Goal: Task Accomplishment & Management: Use online tool/utility

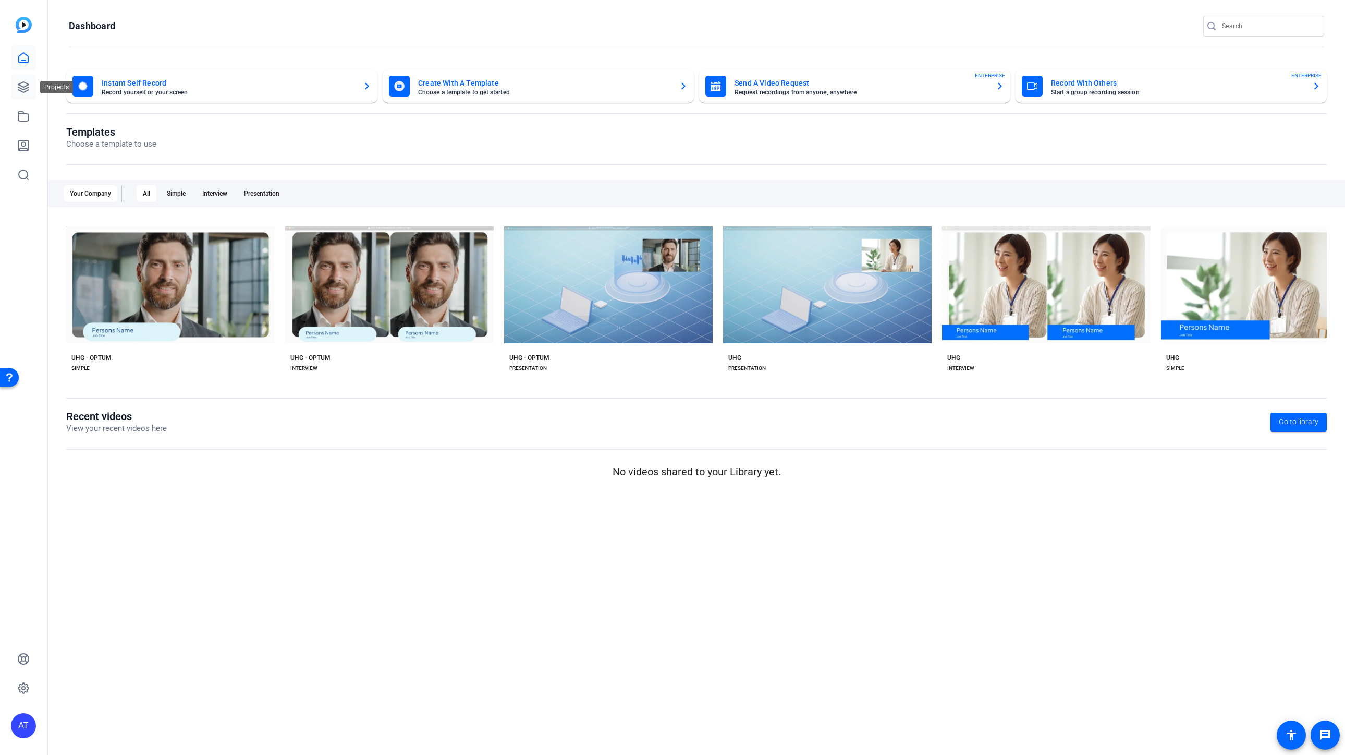
click at [22, 84] on icon at bounding box center [23, 87] width 13 height 13
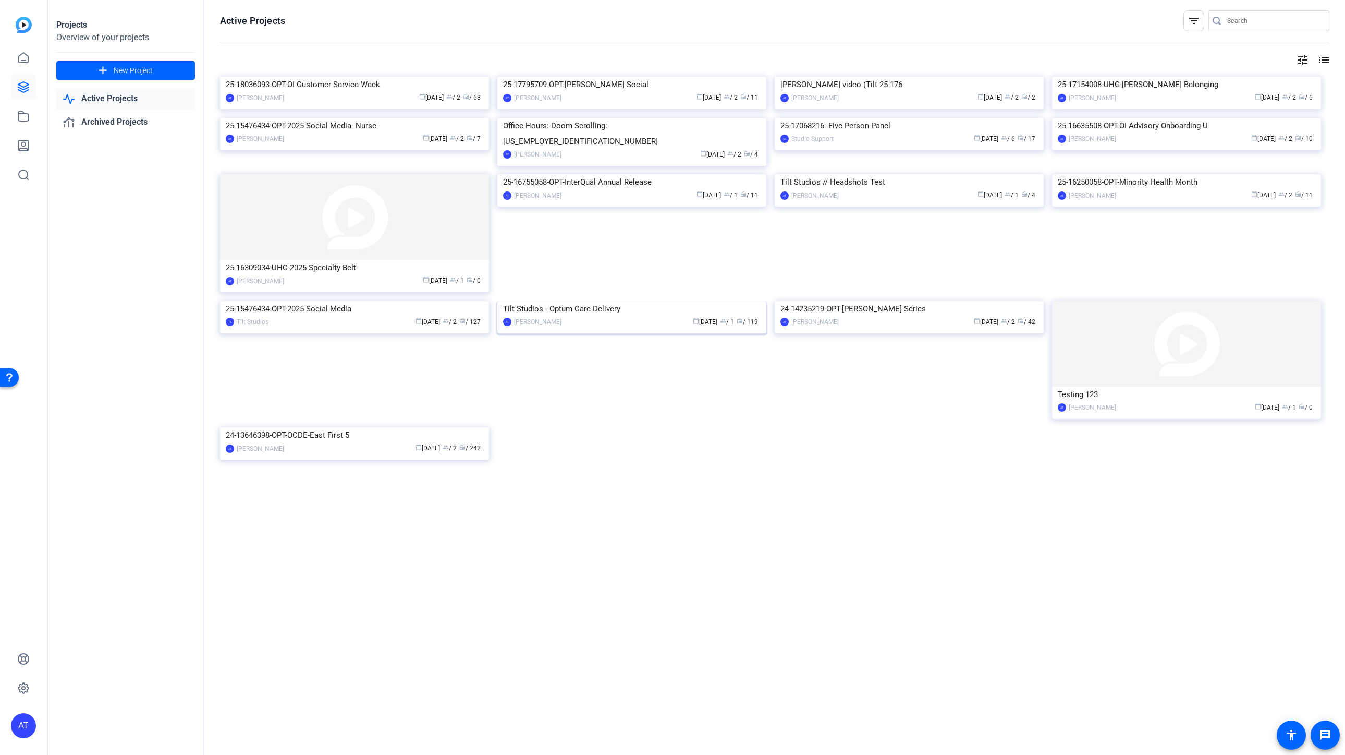
click at [617, 317] on div "Tilt Studios - Optum Care Delivery" at bounding box center [632, 309] width 258 height 16
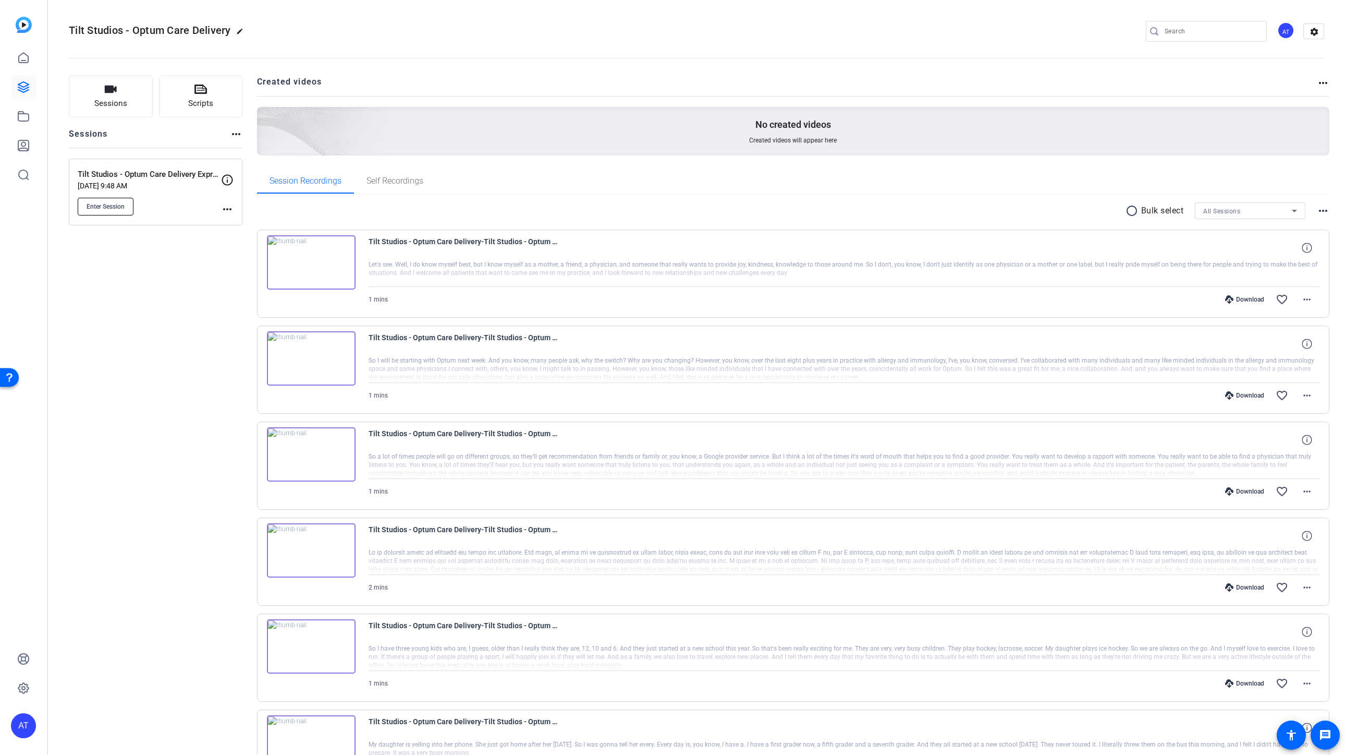
click at [100, 203] on span "Enter Session" at bounding box center [106, 206] width 38 height 8
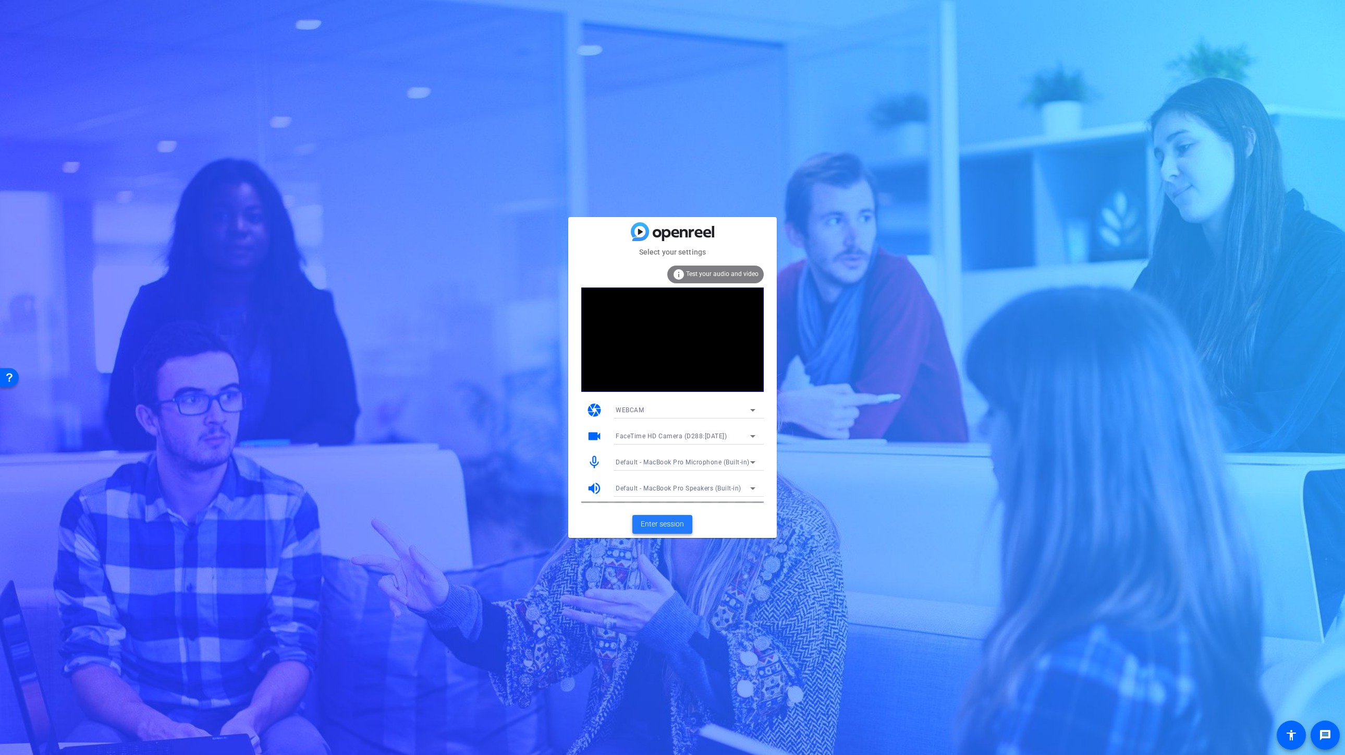
click at [667, 523] on span "Enter session" at bounding box center [662, 523] width 43 height 11
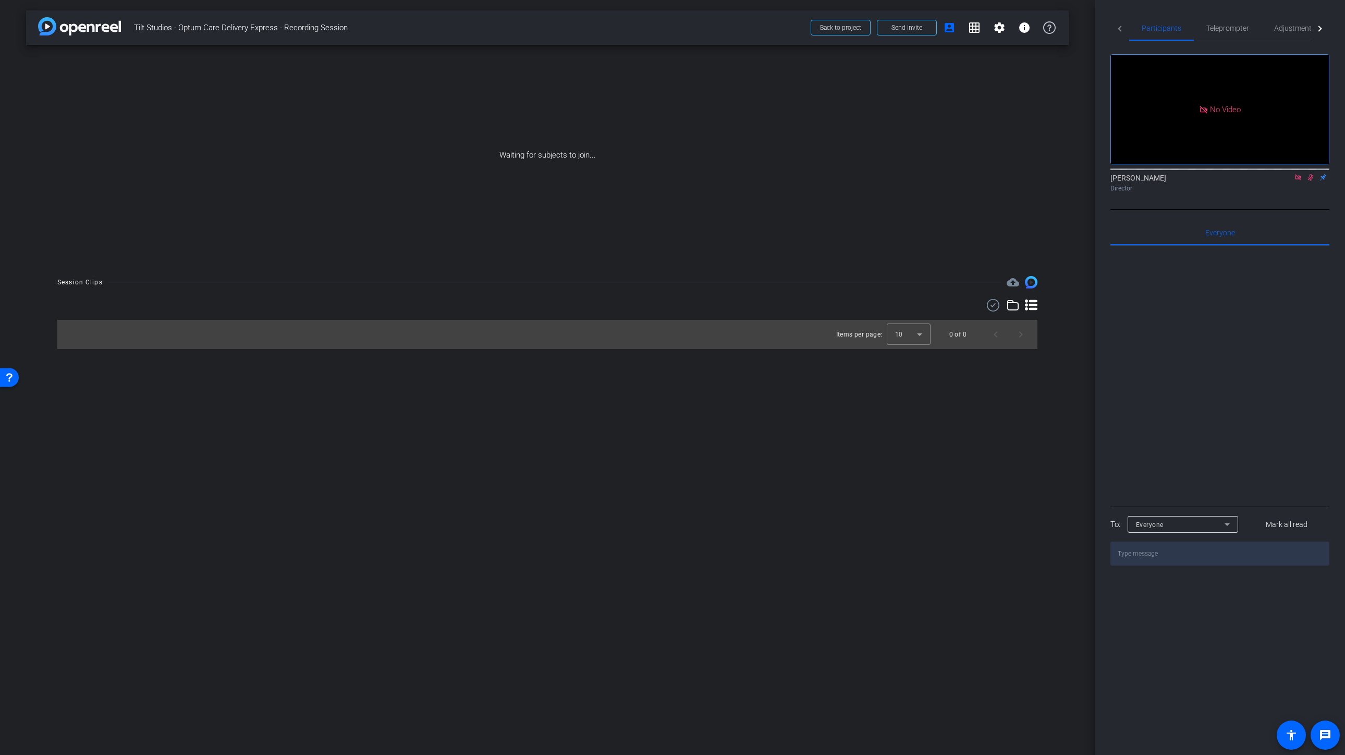
click at [1297, 181] on icon at bounding box center [1298, 177] width 8 height 7
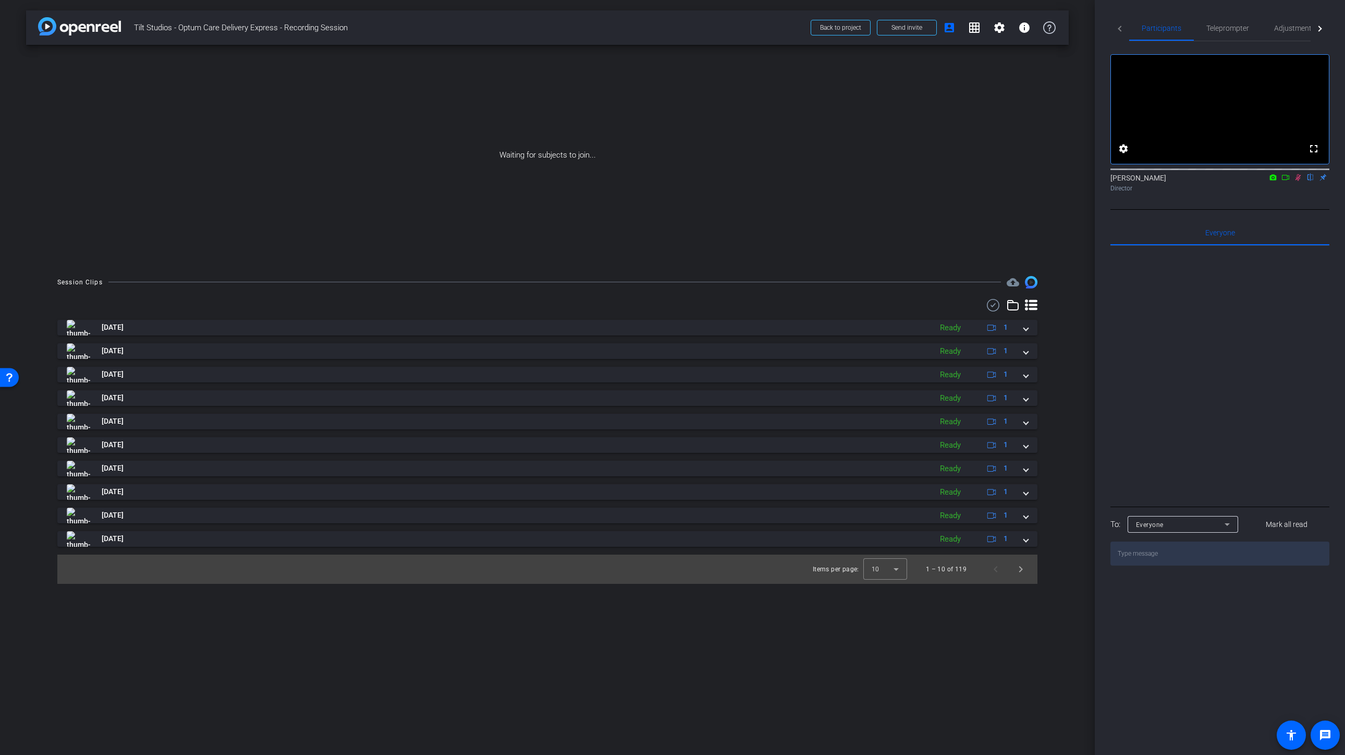
click at [1299, 181] on icon at bounding box center [1299, 177] width 6 height 7
click at [1215, 48] on span "Yes" at bounding box center [1217, 47] width 10 height 7
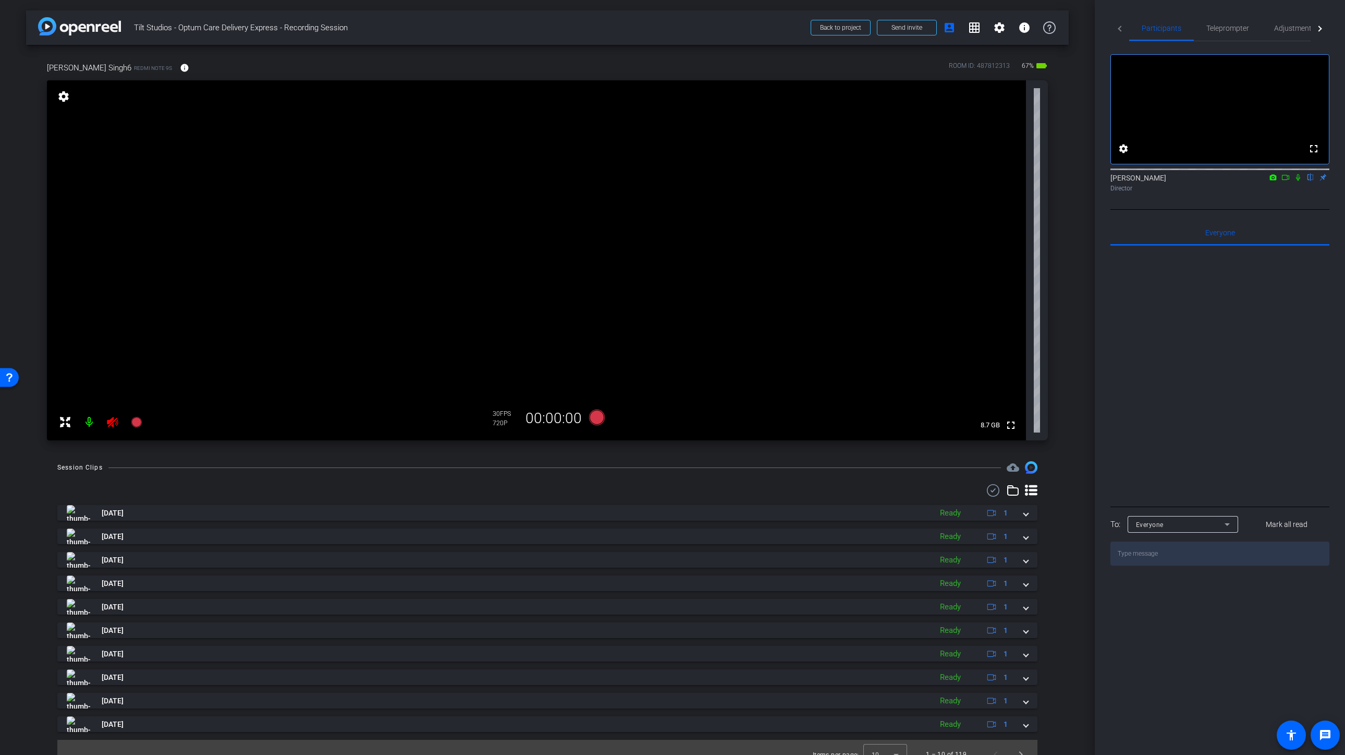
click at [110, 426] on icon at bounding box center [112, 422] width 13 height 13
click at [67, 97] on mat-icon "settings" at bounding box center [63, 96] width 15 height 13
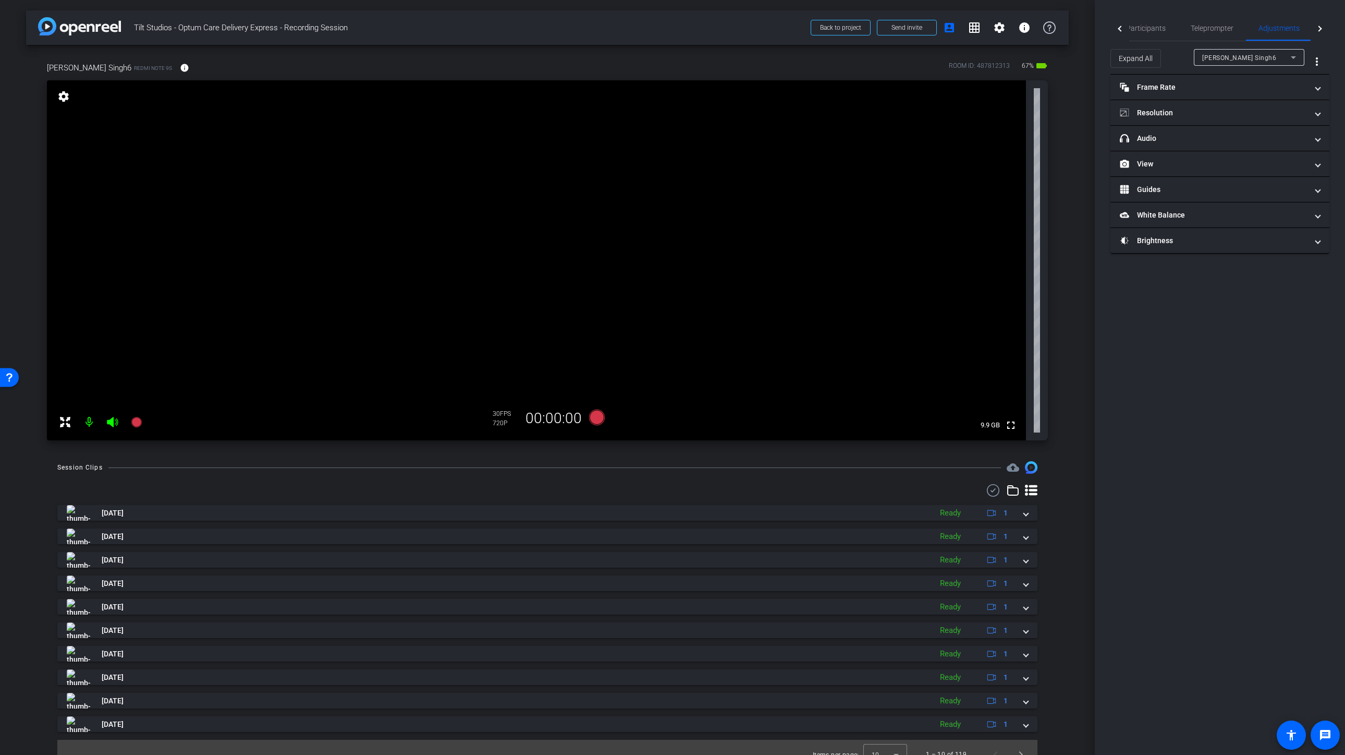
click at [67, 97] on mat-icon "settings" at bounding box center [63, 96] width 15 height 13
click at [172, 74] on span at bounding box center [184, 67] width 25 height 25
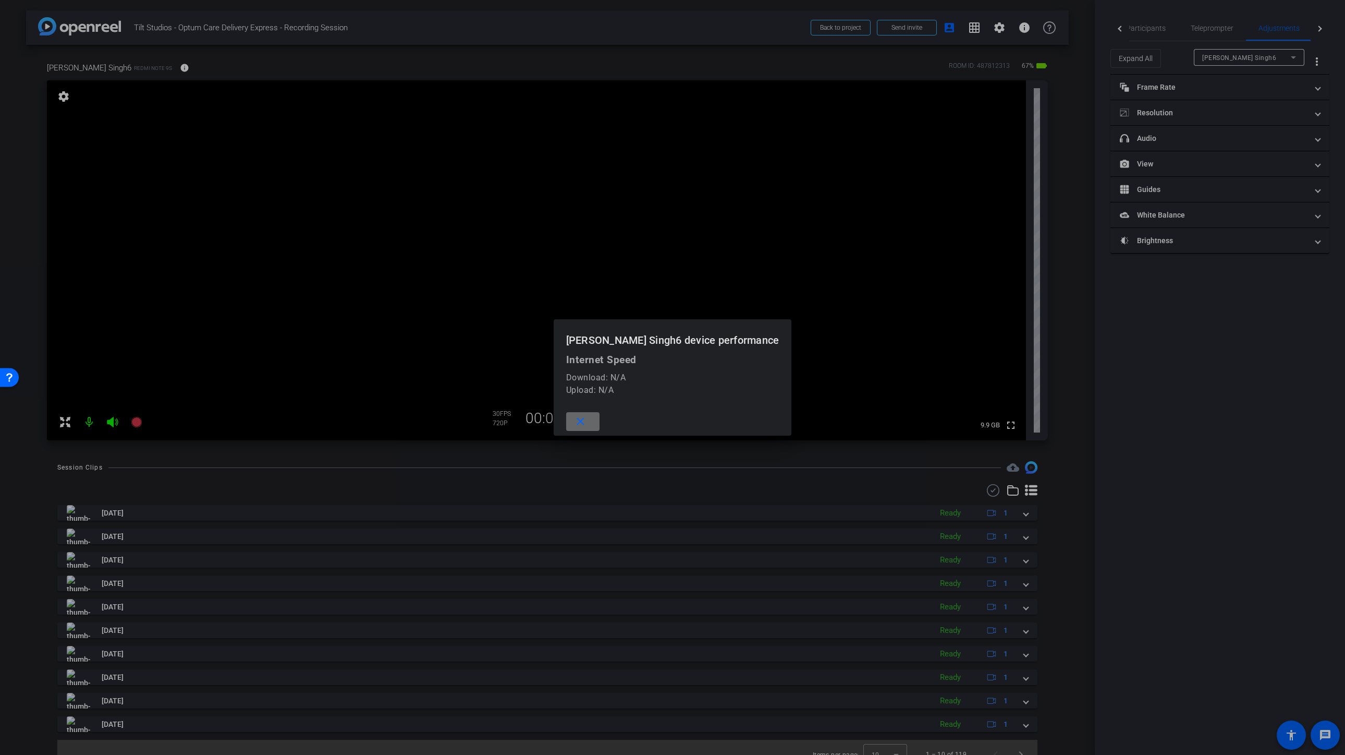
click at [587, 423] on mat-icon "close" at bounding box center [580, 421] width 13 height 13
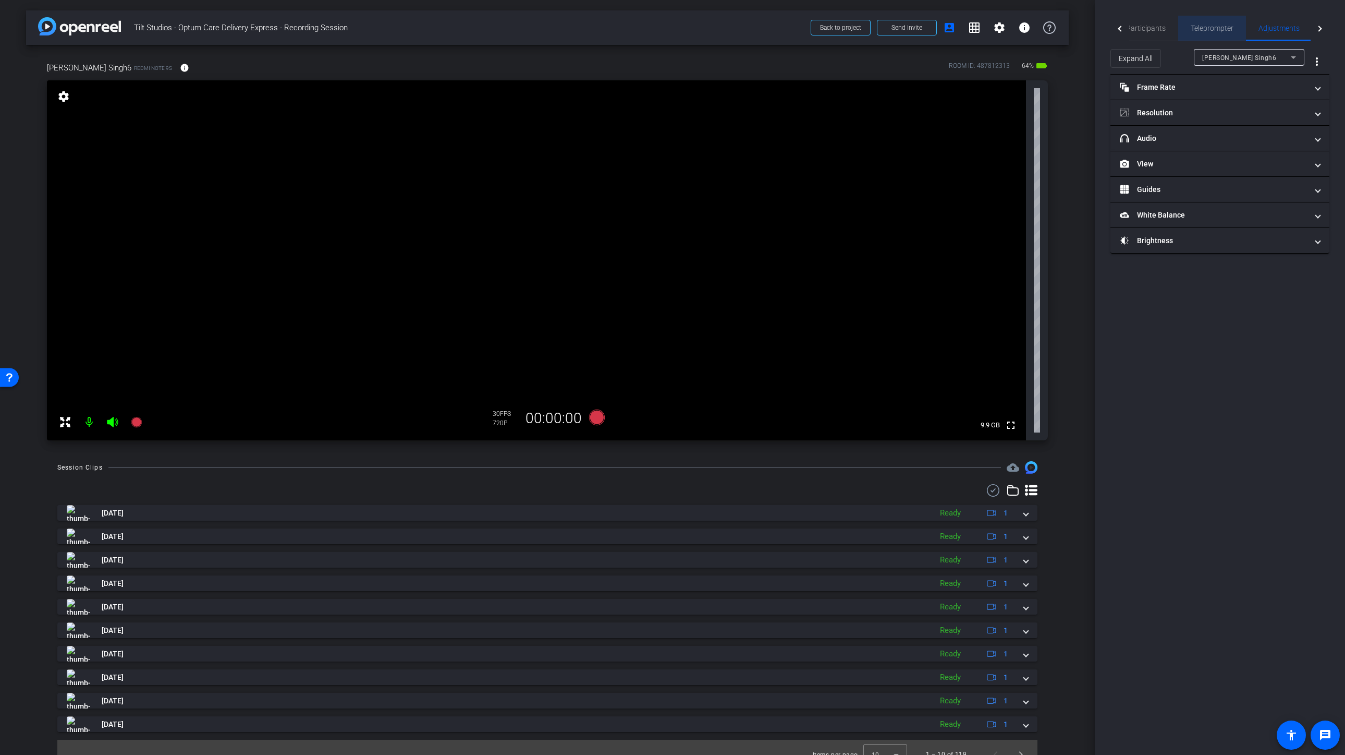
click at [1209, 31] on span "Teleprompter" at bounding box center [1212, 28] width 43 height 7
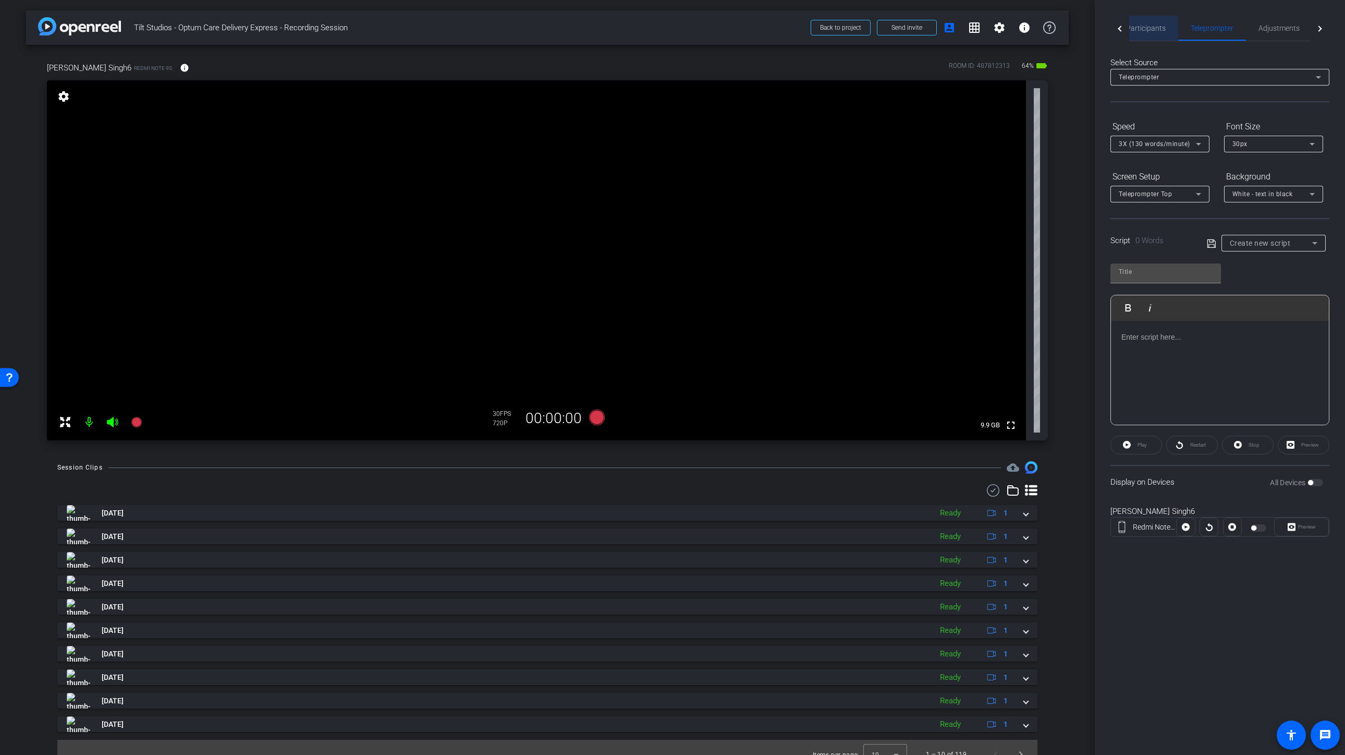
click at [1144, 31] on span "Participants" at bounding box center [1146, 28] width 40 height 7
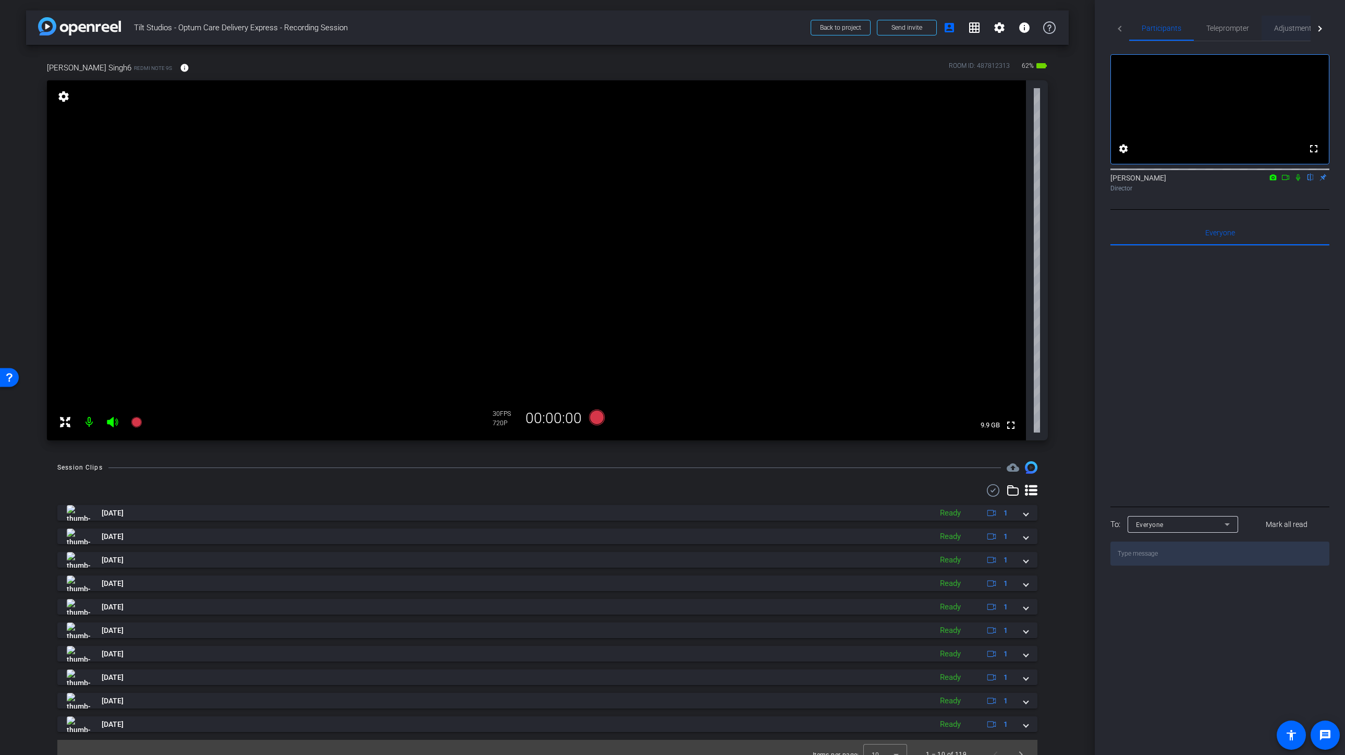
click at [1291, 31] on span "Adjustments" at bounding box center [1294, 28] width 41 height 7
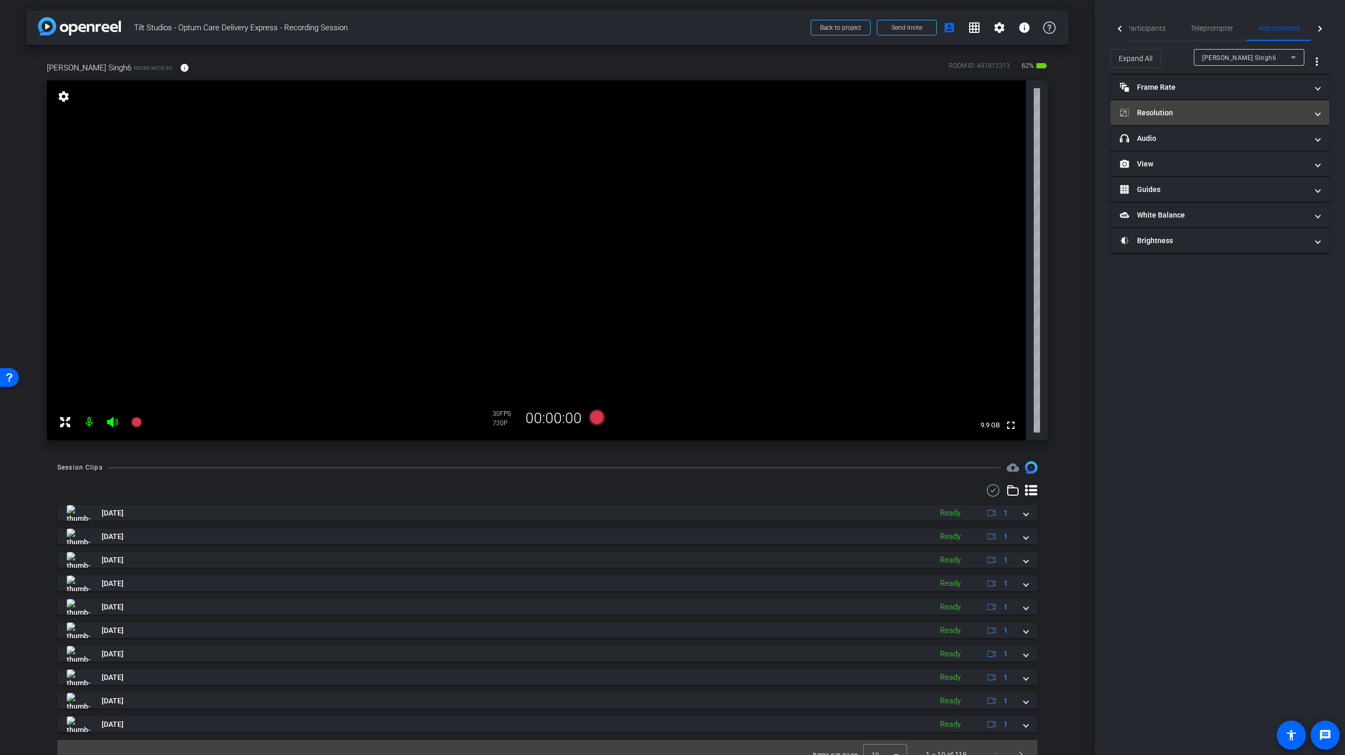
click at [1183, 108] on mat-panel-title "Resolution" at bounding box center [1214, 112] width 188 height 11
click at [1279, 158] on div "navigate_before 720 1080 navigate_next" at bounding box center [1220, 152] width 118 height 20
click at [1277, 156] on mat-icon "navigate_next" at bounding box center [1273, 151] width 13 height 13
click at [1244, 150] on div "1080" at bounding box center [1247, 152] width 39 height 18
click at [1150, 27] on span "Participants" at bounding box center [1146, 28] width 40 height 7
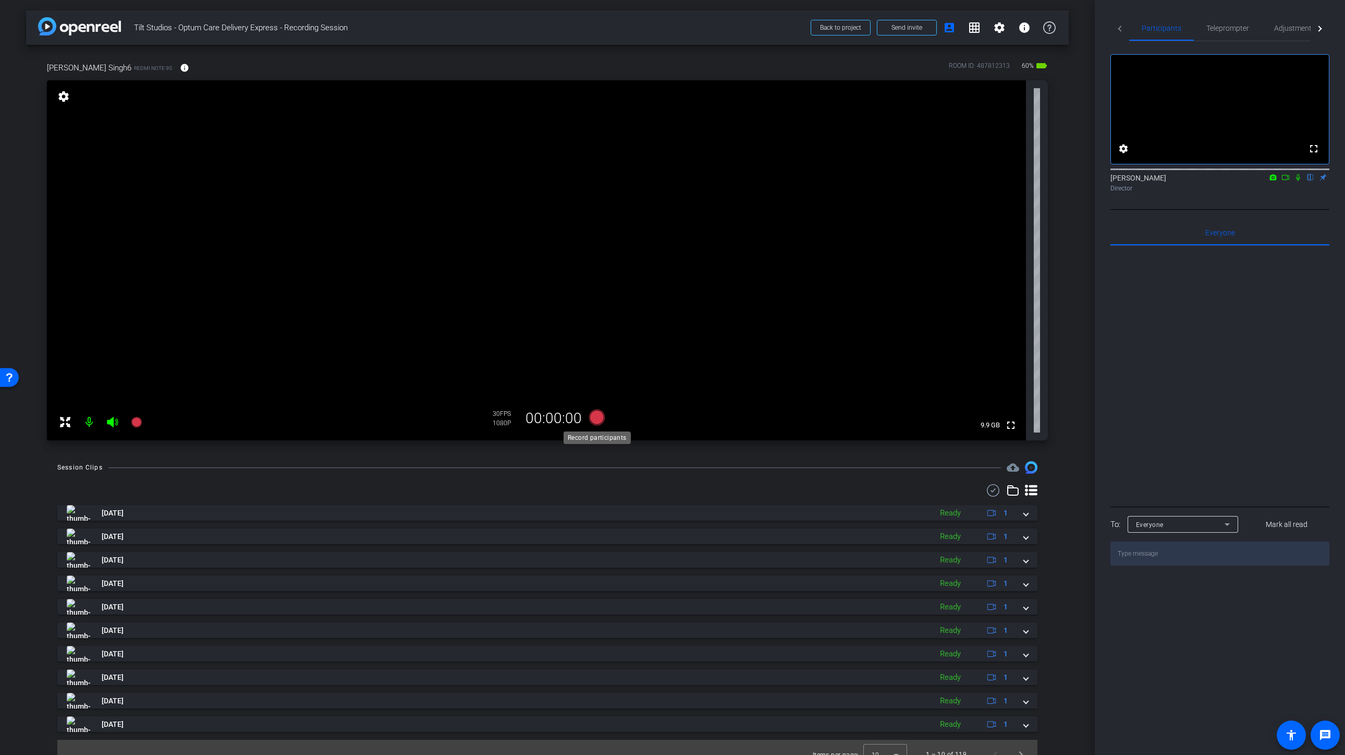
click at [596, 418] on icon at bounding box center [597, 417] width 16 height 16
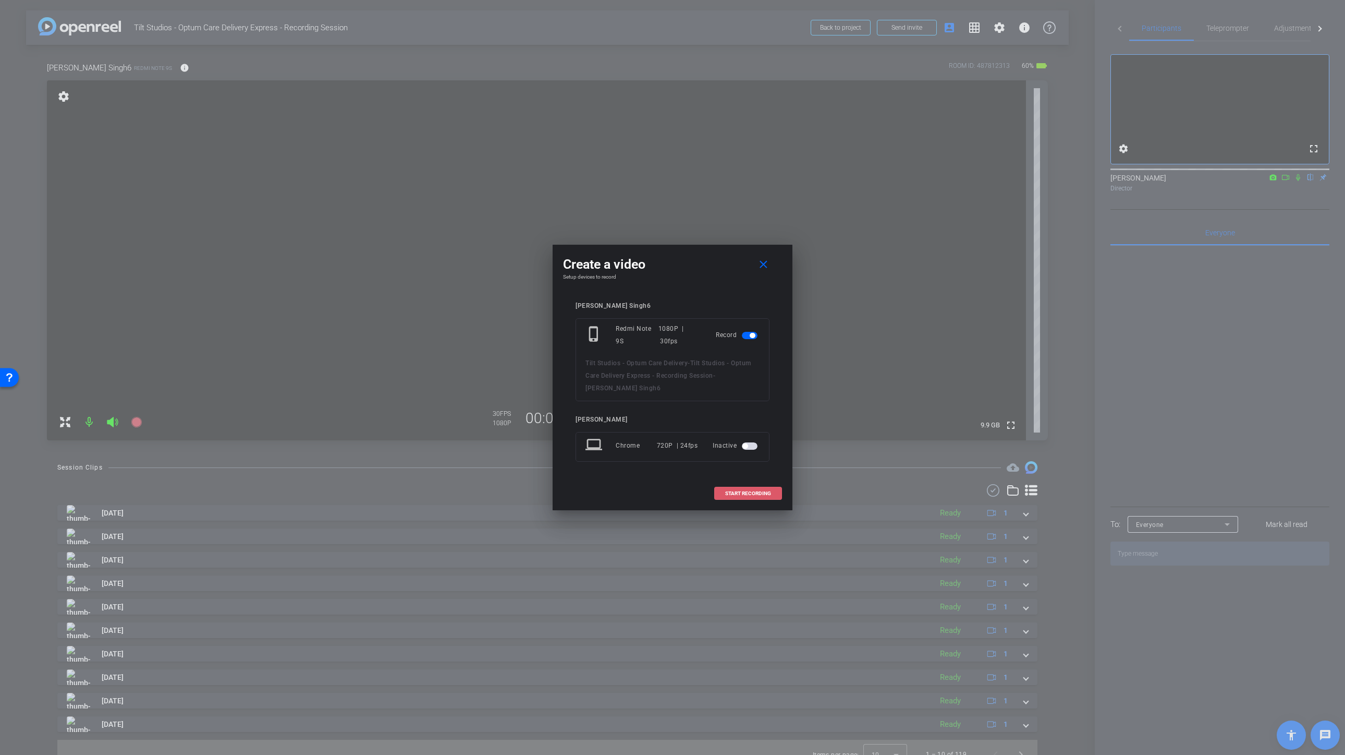
click at [742, 494] on span "START RECORDING" at bounding box center [748, 493] width 46 height 5
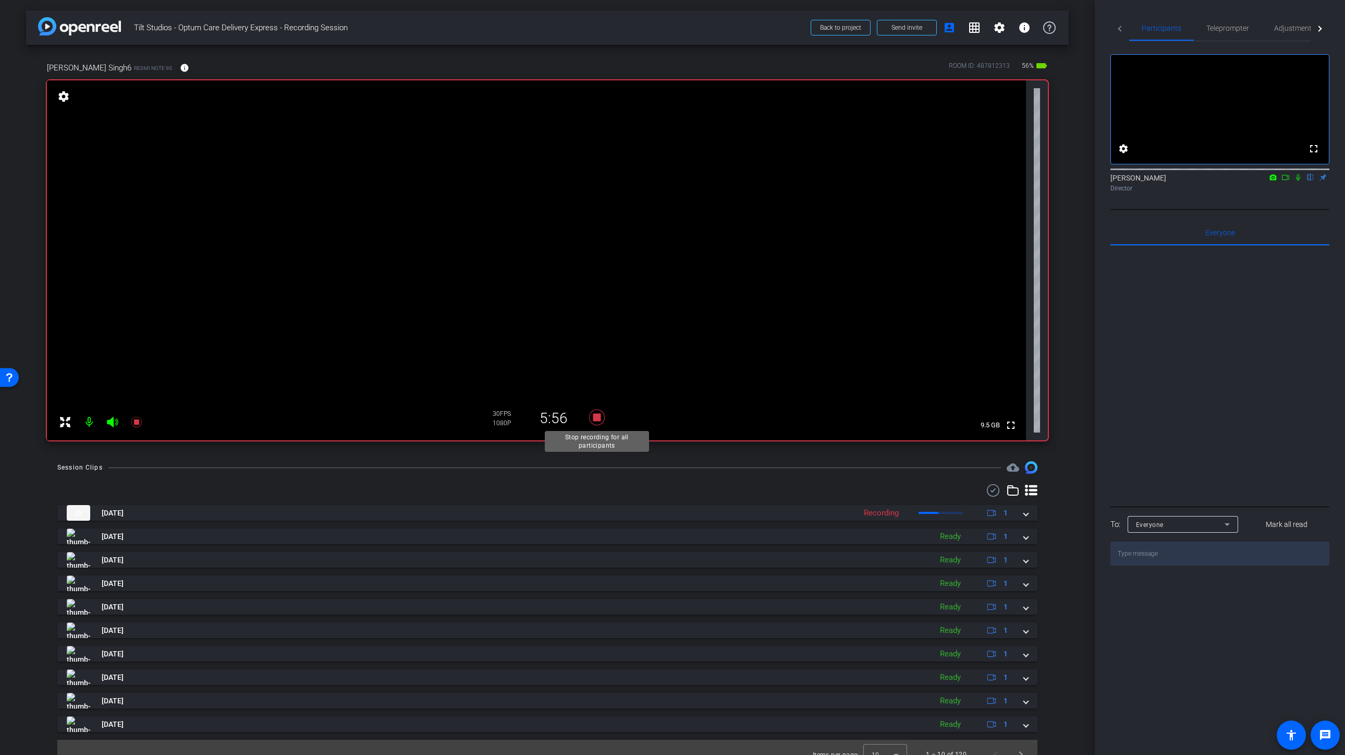
click at [598, 420] on icon at bounding box center [597, 417] width 16 height 16
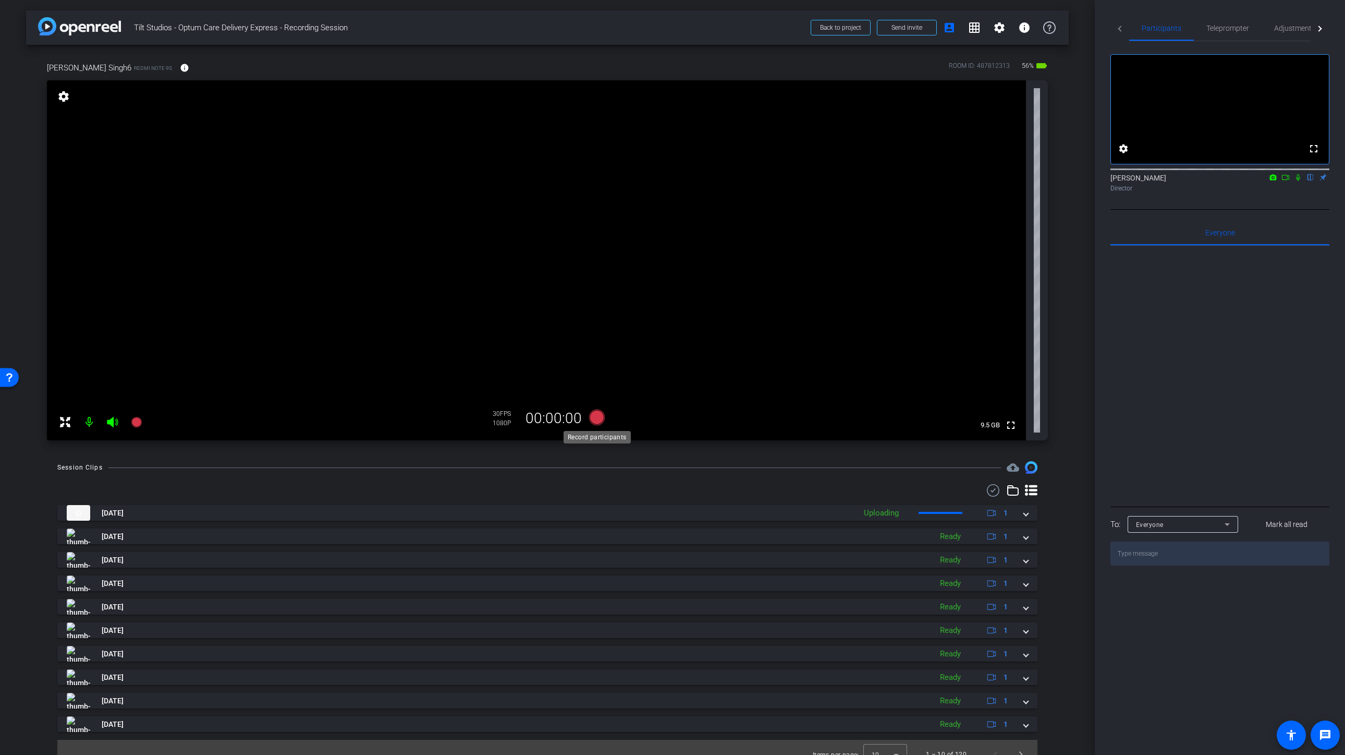
click at [598, 420] on icon at bounding box center [597, 417] width 16 height 16
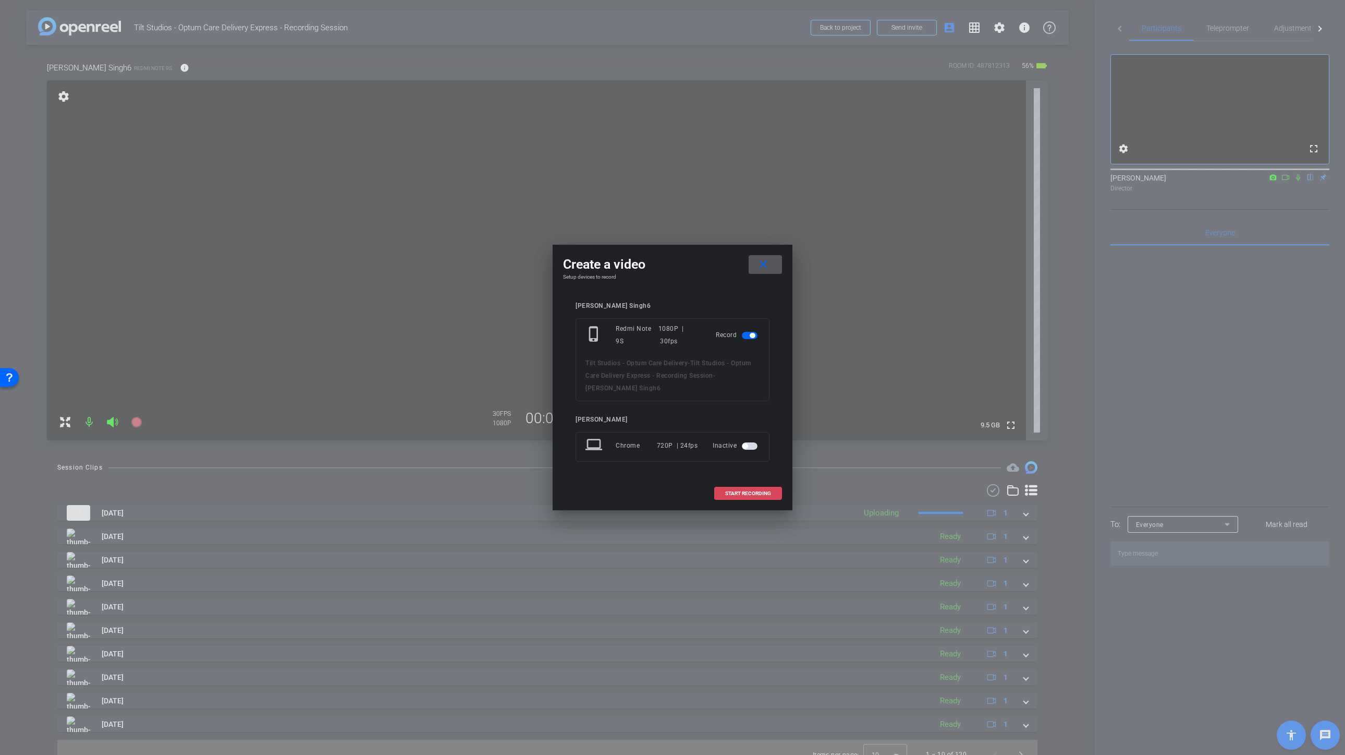
click at [730, 492] on span "START RECORDING" at bounding box center [748, 493] width 46 height 5
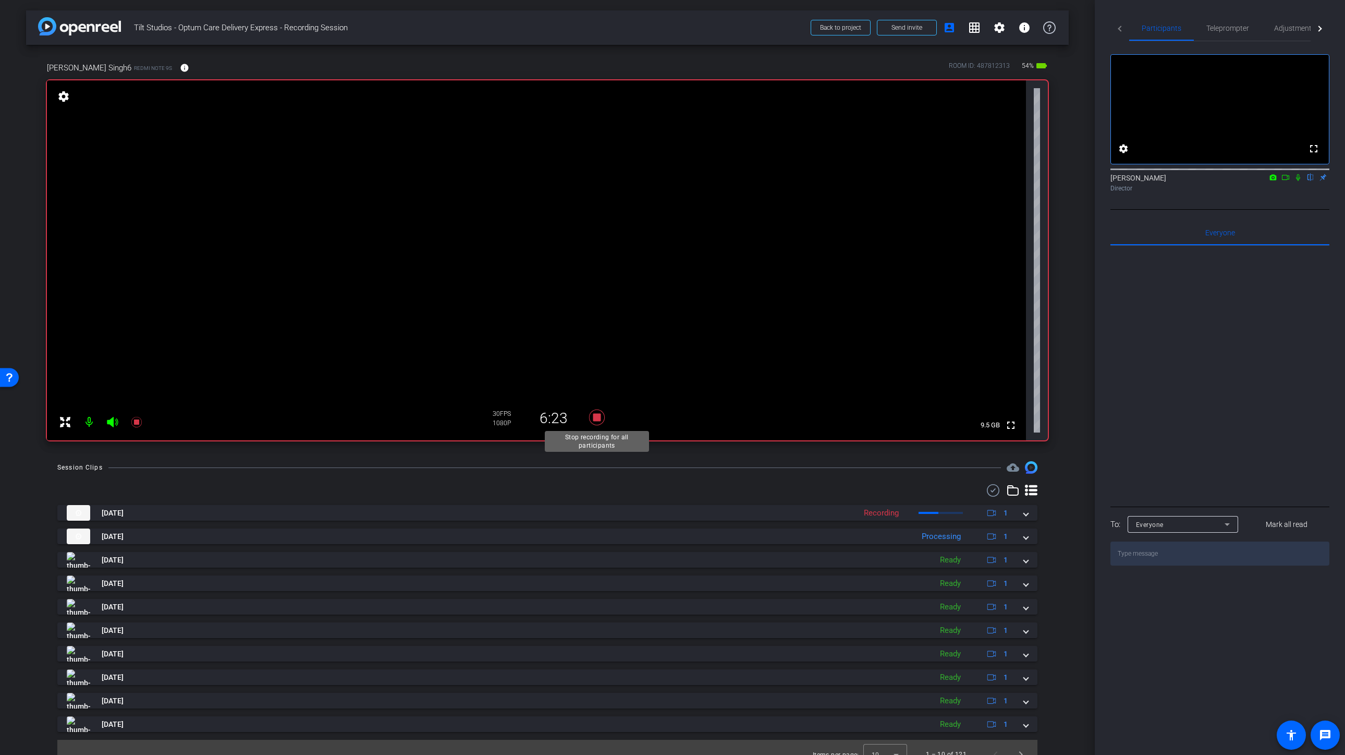
click at [593, 419] on icon at bounding box center [597, 417] width 16 height 16
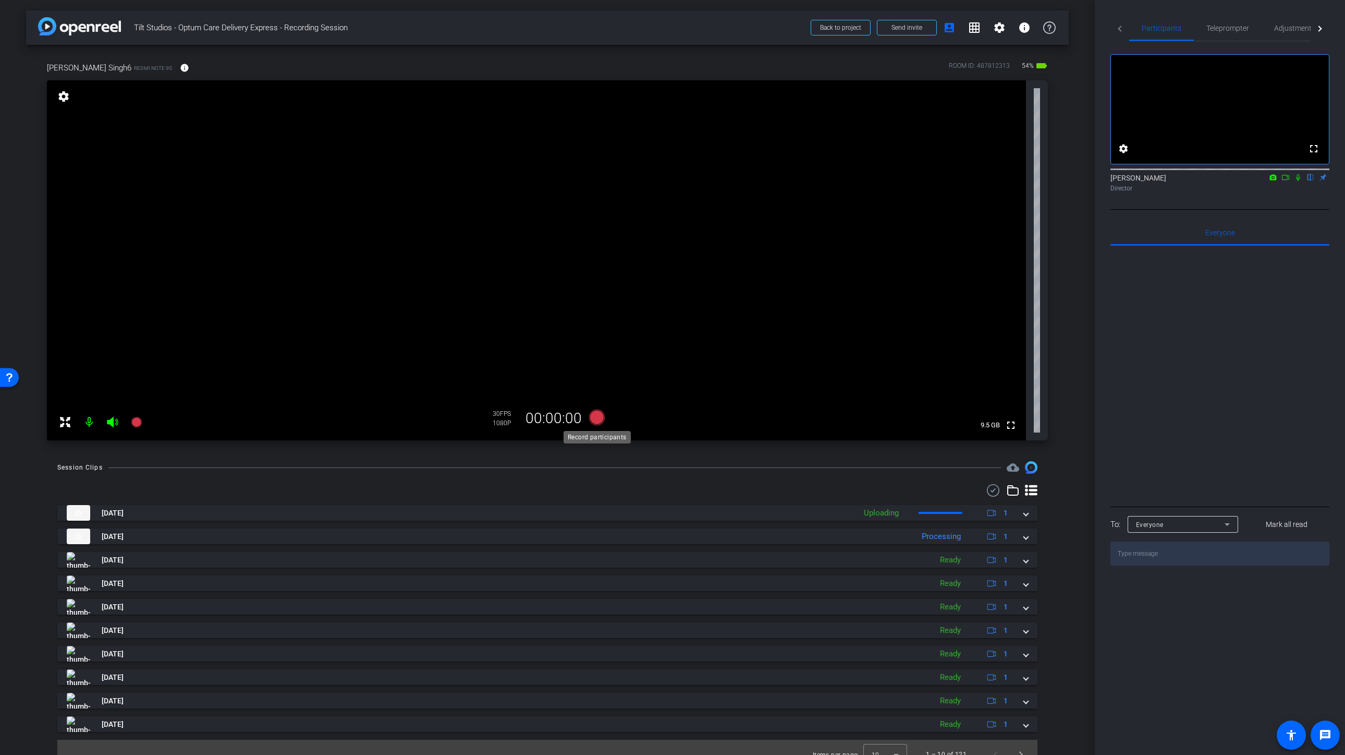
click at [593, 419] on icon at bounding box center [597, 417] width 16 height 16
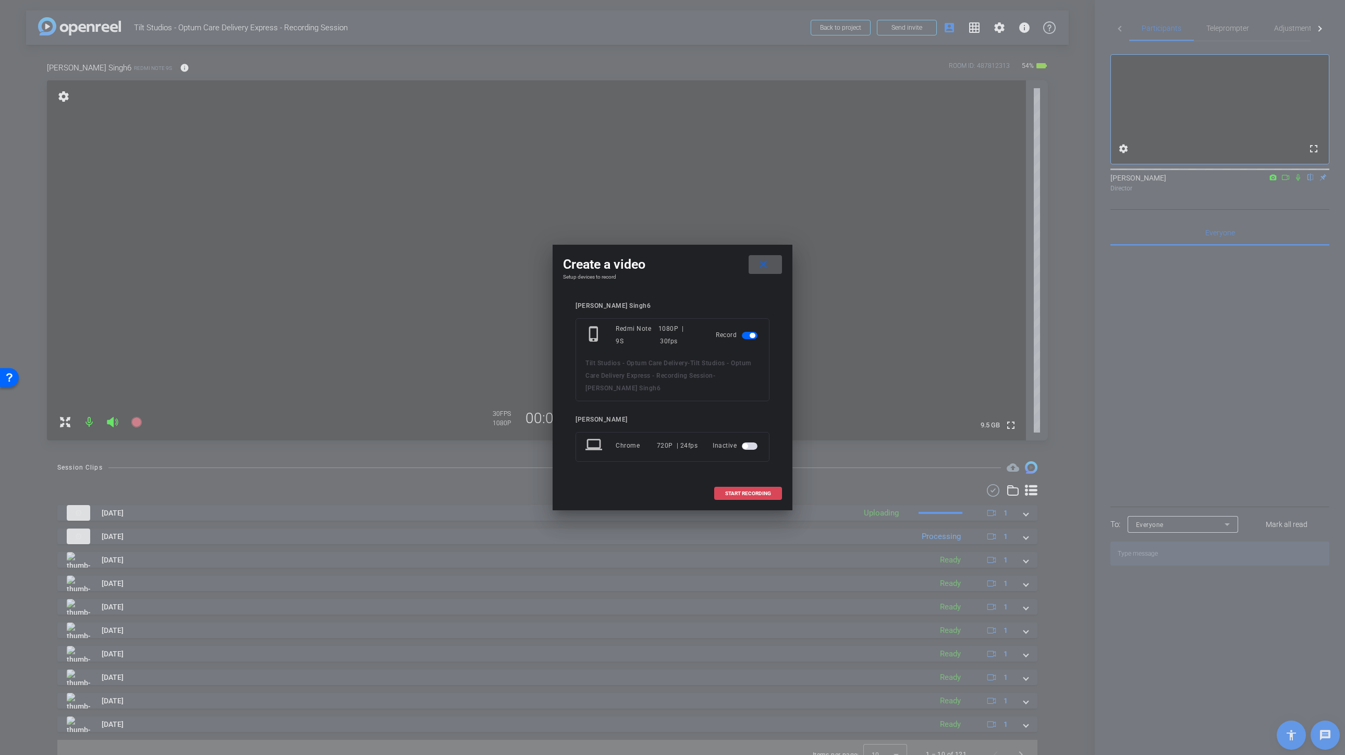
click at [754, 496] on span at bounding box center [748, 493] width 67 height 25
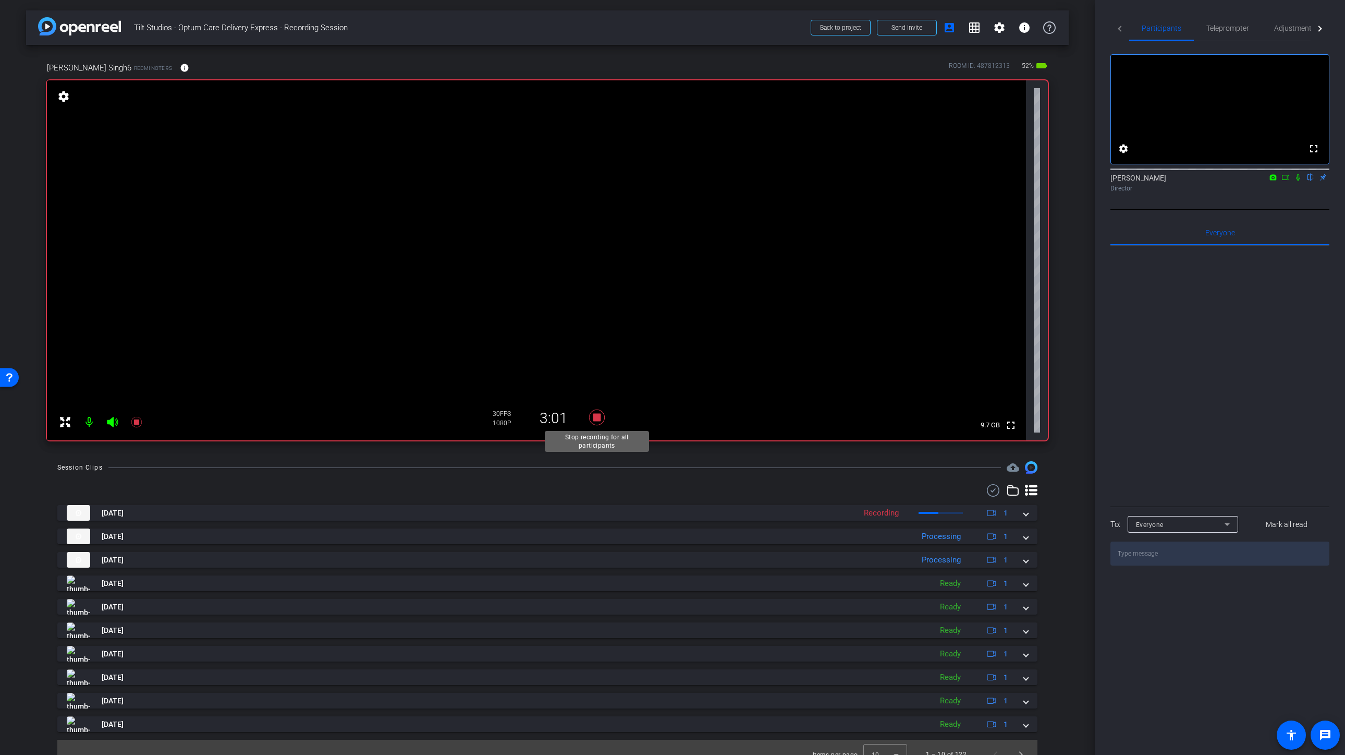
click at [596, 418] on icon at bounding box center [597, 417] width 16 height 16
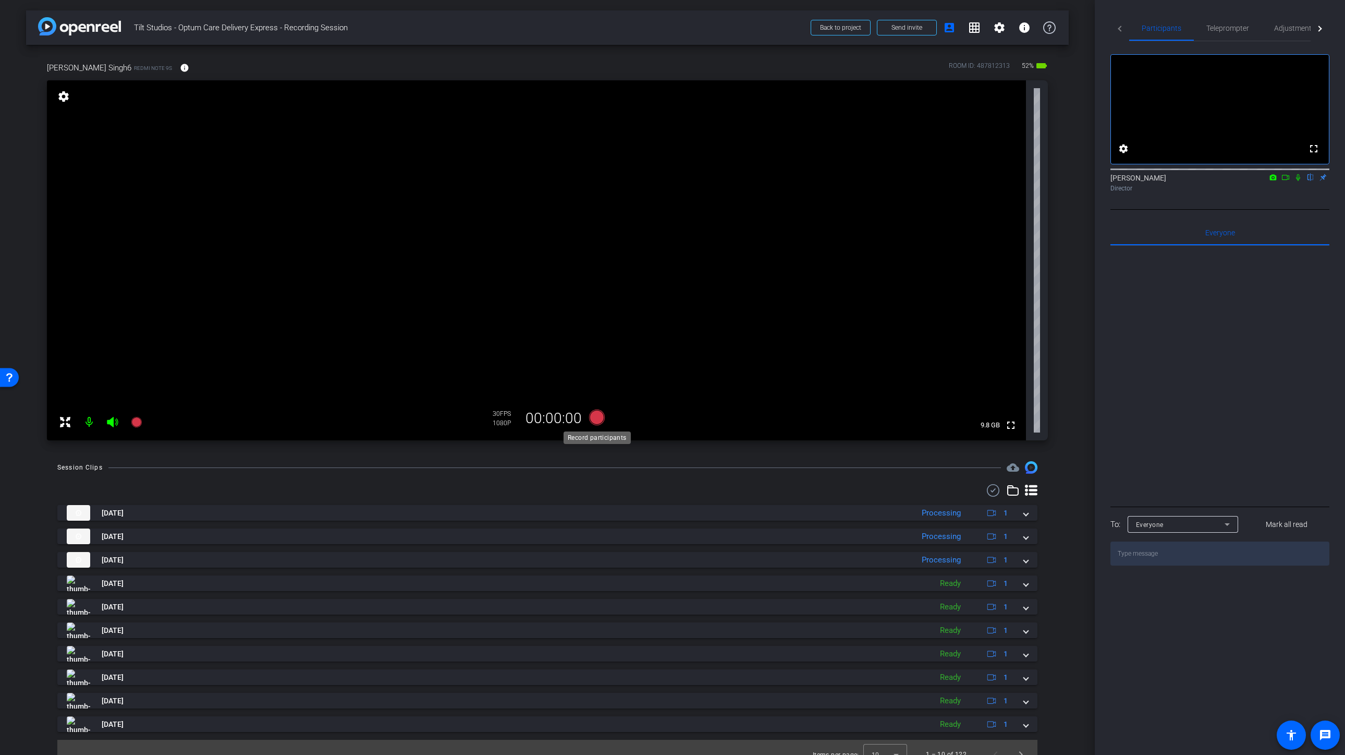
click at [598, 419] on icon at bounding box center [597, 417] width 16 height 16
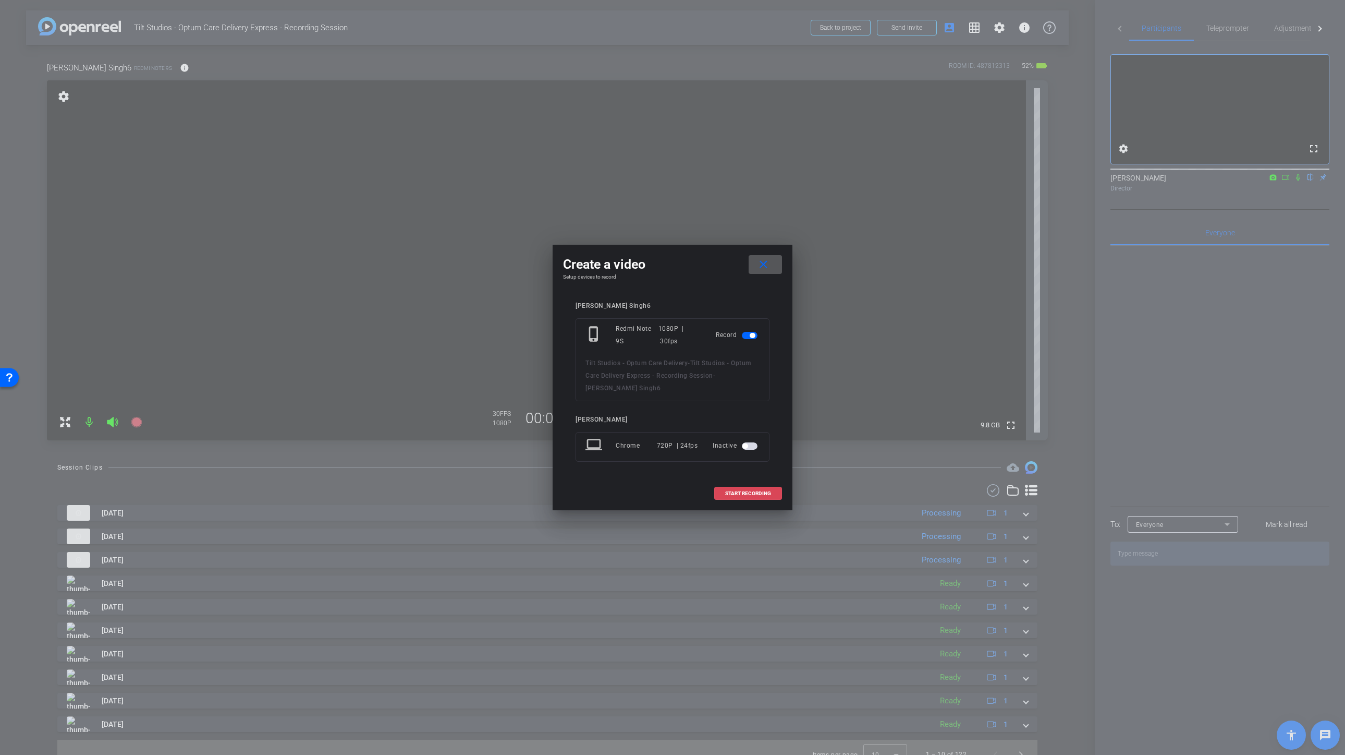
click at [737, 493] on span "START RECORDING" at bounding box center [748, 493] width 46 height 5
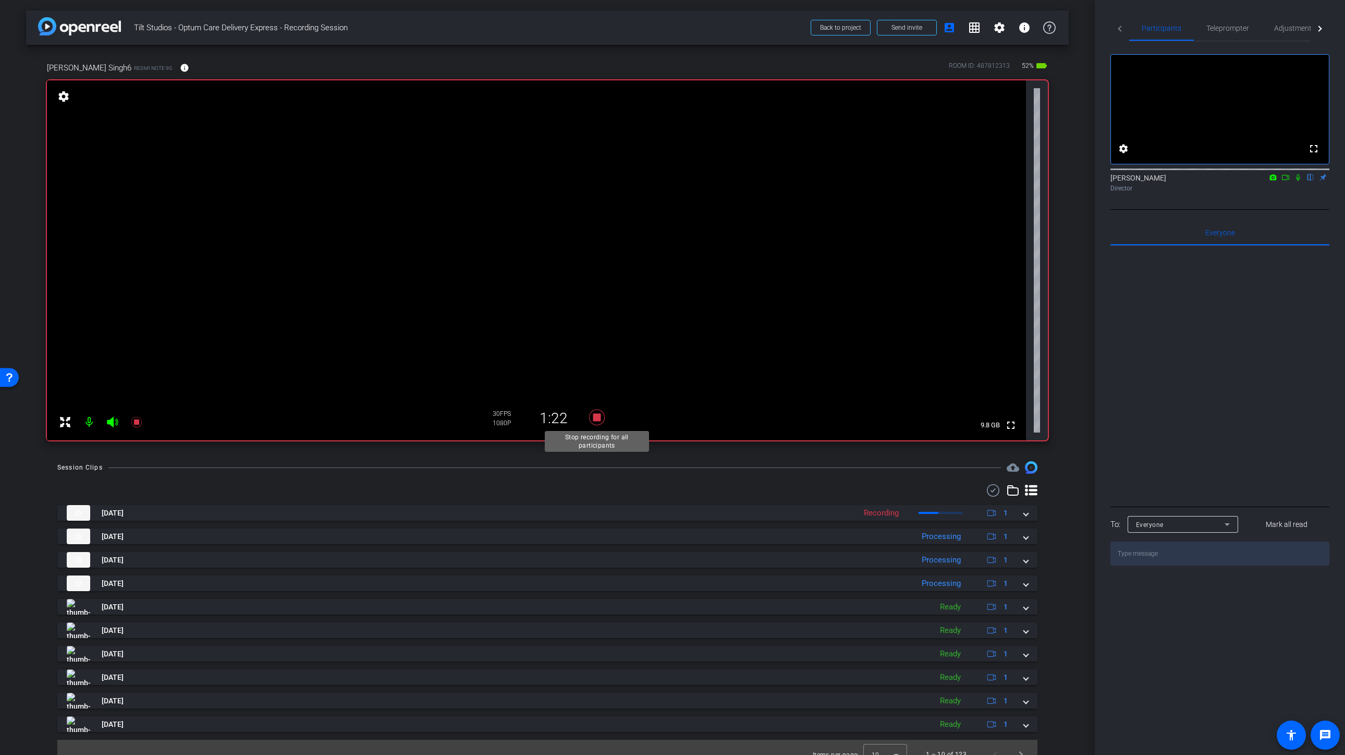
click at [599, 417] on icon at bounding box center [597, 417] width 16 height 16
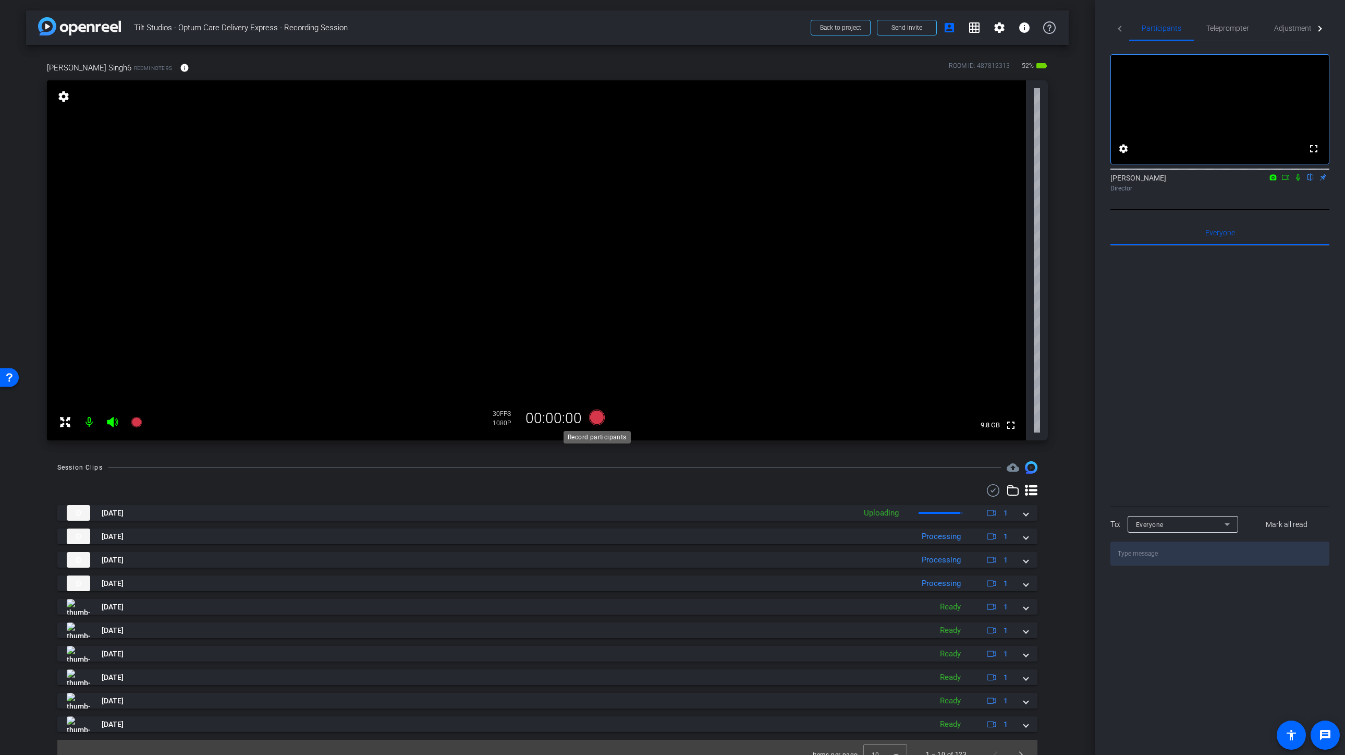
click at [599, 417] on icon at bounding box center [597, 417] width 16 height 16
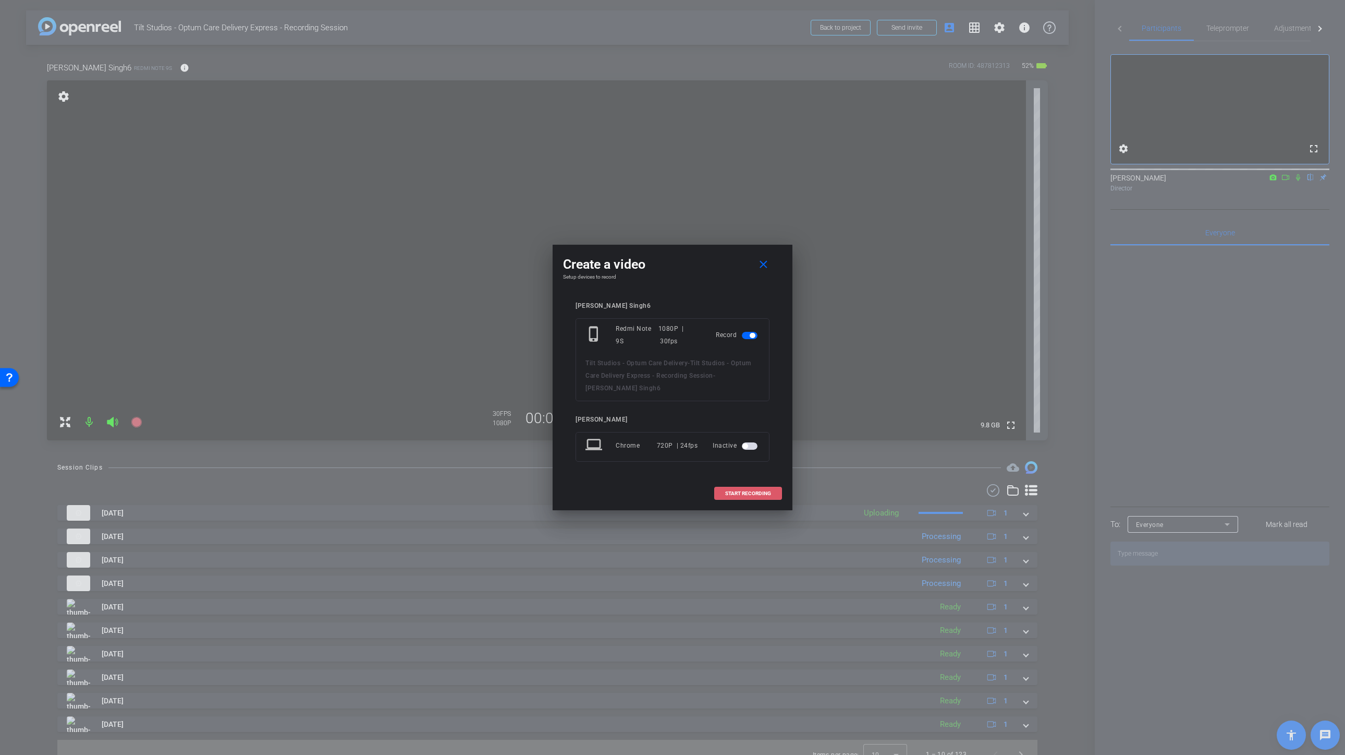
click at [751, 493] on span "START RECORDING" at bounding box center [748, 493] width 46 height 5
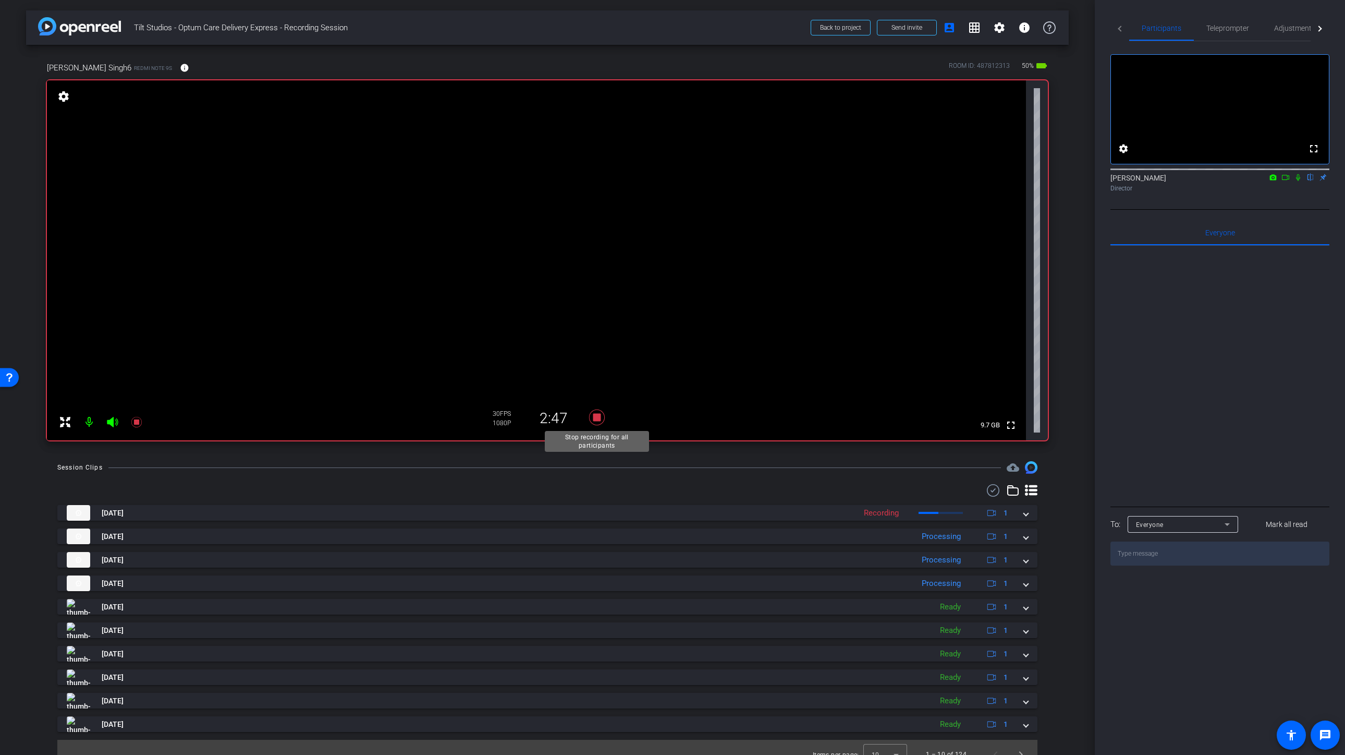
click at [600, 420] on icon at bounding box center [597, 417] width 16 height 16
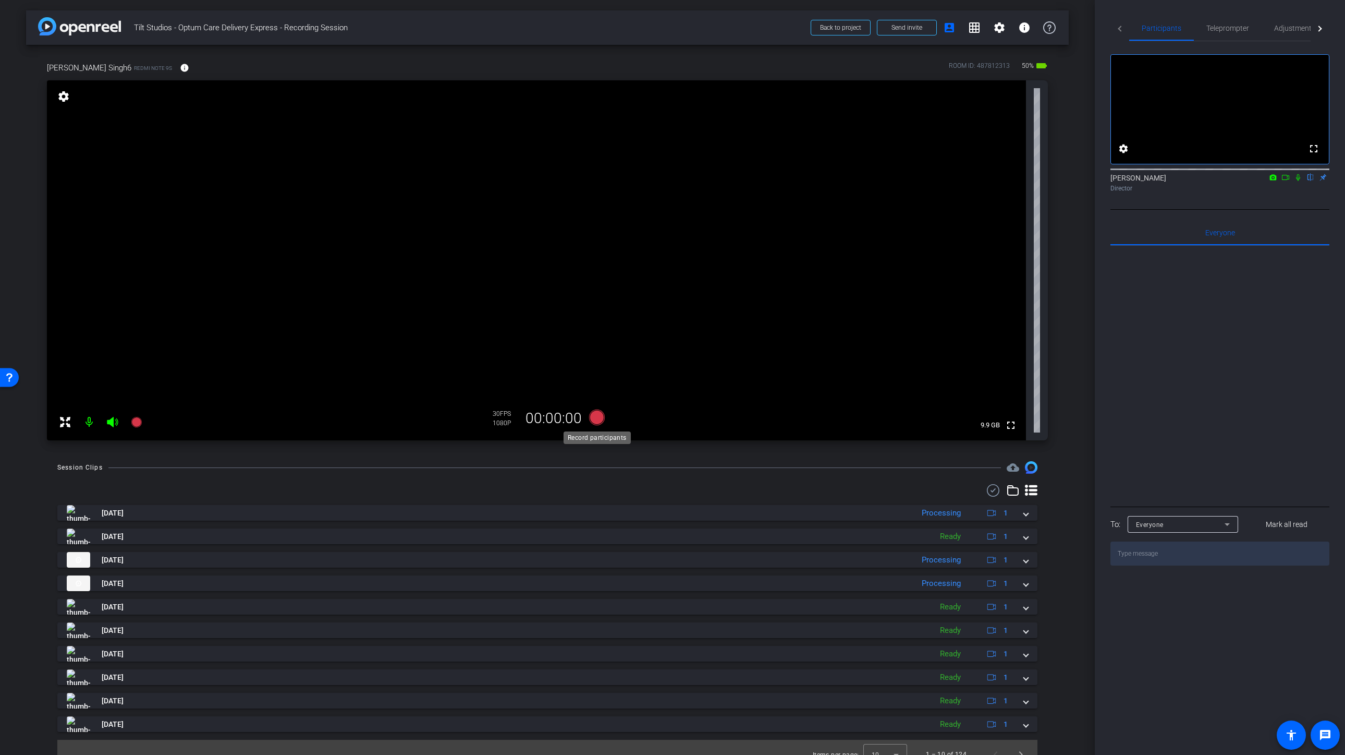
click at [597, 415] on icon at bounding box center [597, 417] width 16 height 16
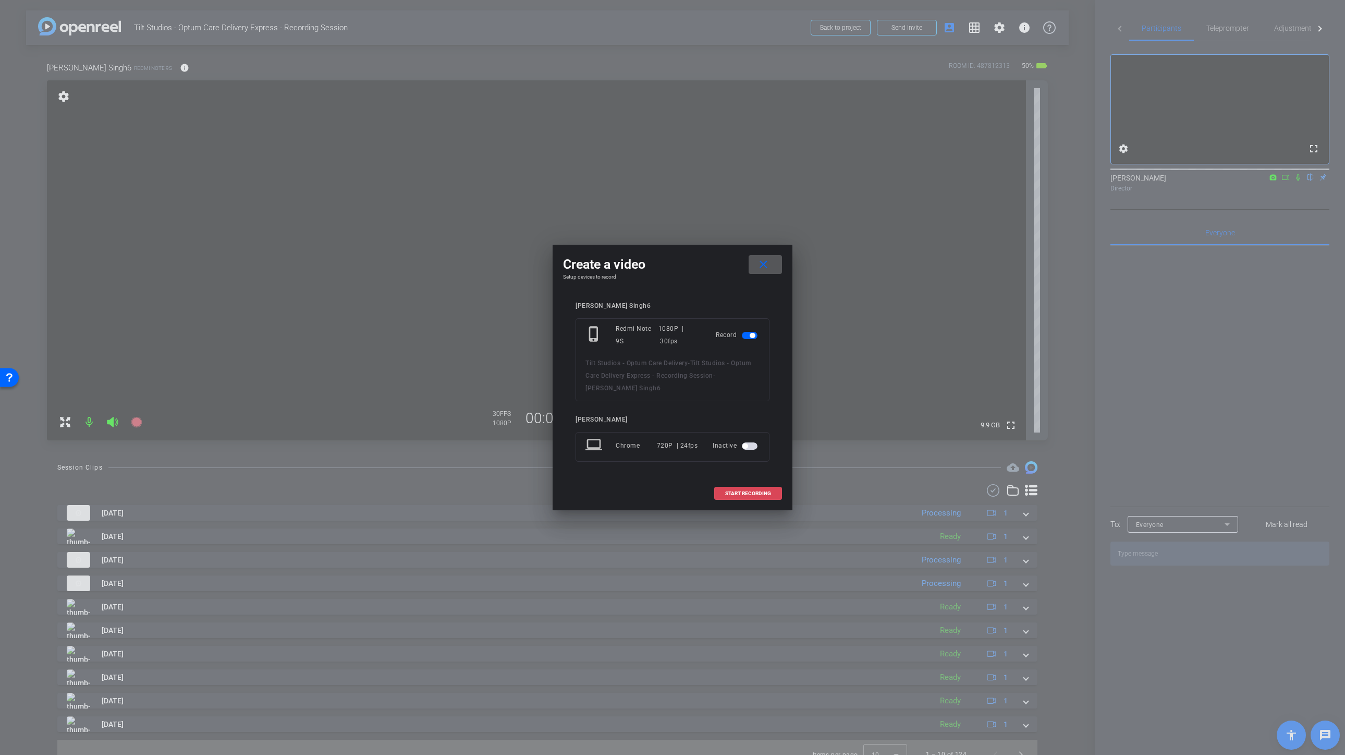
click at [751, 494] on span "START RECORDING" at bounding box center [748, 493] width 46 height 5
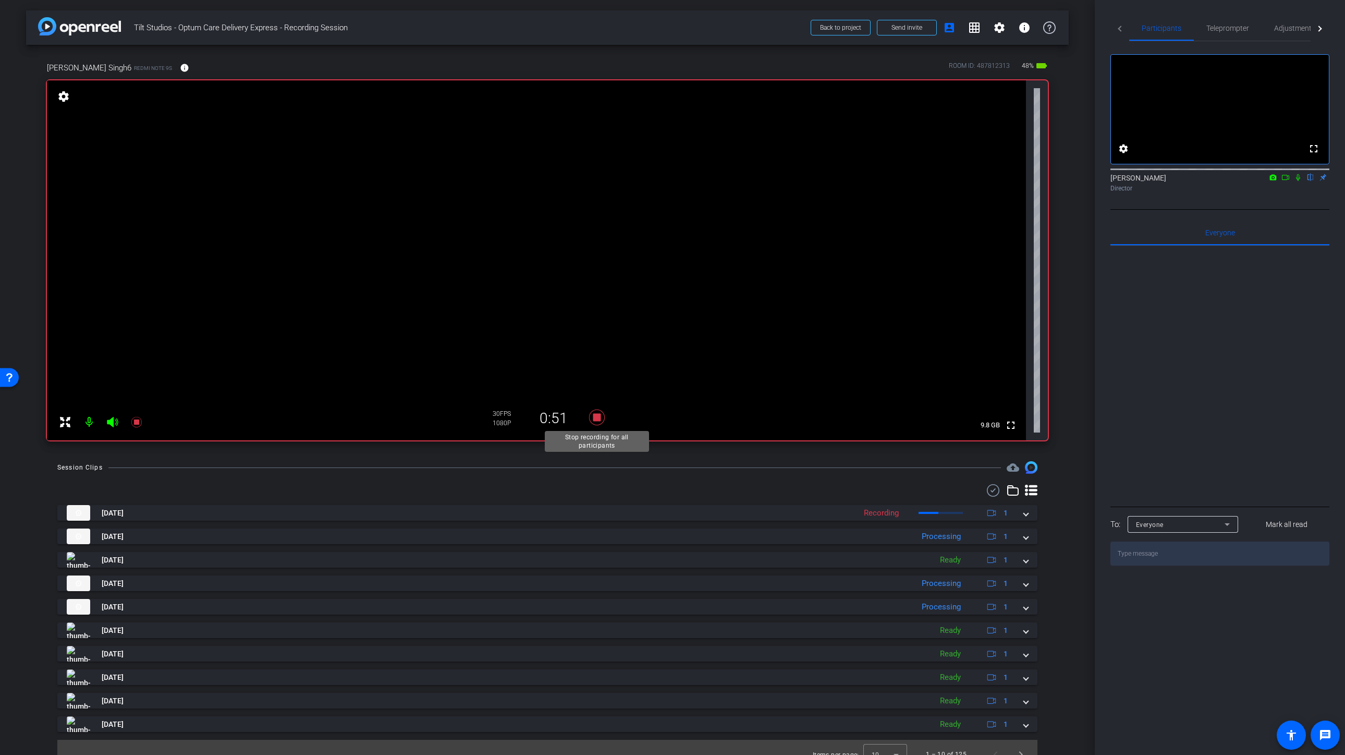
click at [597, 417] on icon at bounding box center [597, 417] width 16 height 16
